Goal: Find specific page/section: Find specific page/section

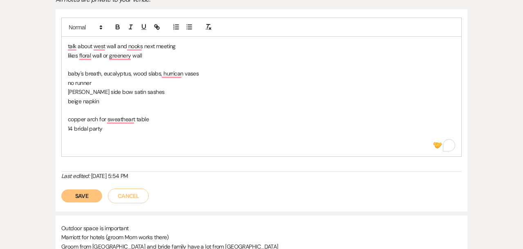
click at [87, 196] on button "Save" at bounding box center [81, 195] width 41 height 13
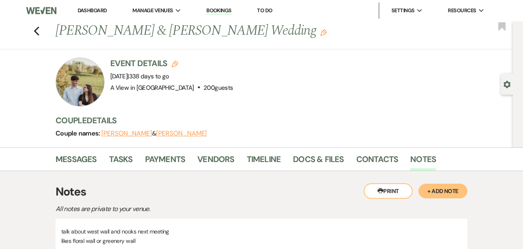
click at [41, 30] on div "Previous [PERSON_NAME] & [PERSON_NAME] Wedding Edit Bookmark" at bounding box center [254, 35] width 517 height 28
click at [37, 27] on use "button" at bounding box center [36, 31] width 5 height 9
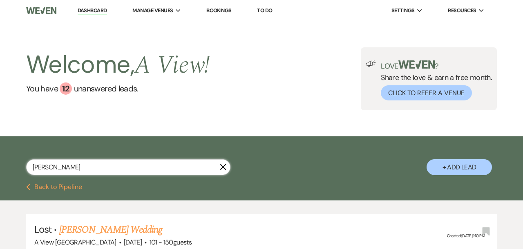
click at [98, 169] on input "[PERSON_NAME]" at bounding box center [128, 167] width 204 height 16
type input "[PERSON_NAME]"
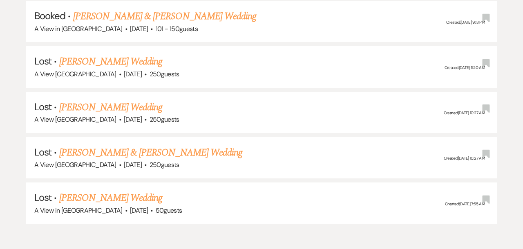
scroll to position [271, 0]
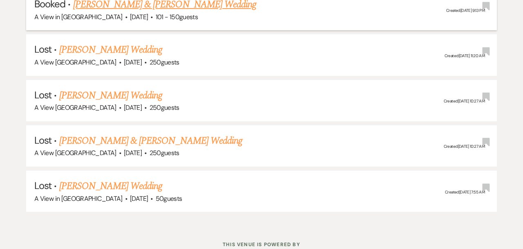
click at [139, 5] on link "[PERSON_NAME] & [PERSON_NAME] Wedding" at bounding box center [164, 4] width 183 height 15
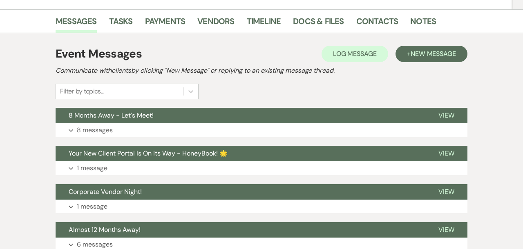
click at [180, 131] on button "Expand 8 messages" at bounding box center [262, 130] width 412 height 14
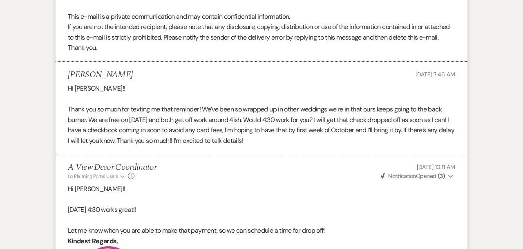
scroll to position [1039, 0]
